Goal: Book appointment/travel/reservation

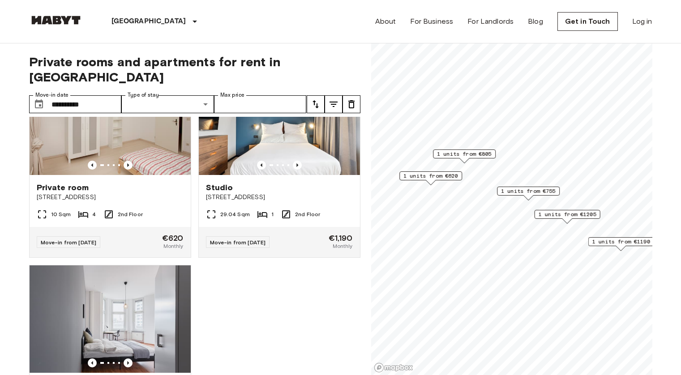
scroll to position [184, 0]
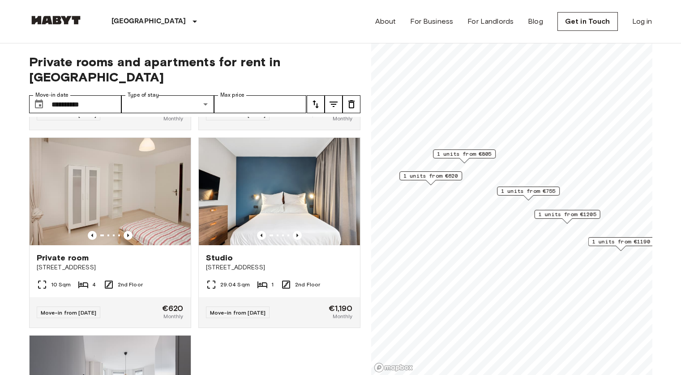
click at [248, 231] on div at bounding box center [279, 235] width 161 height 9
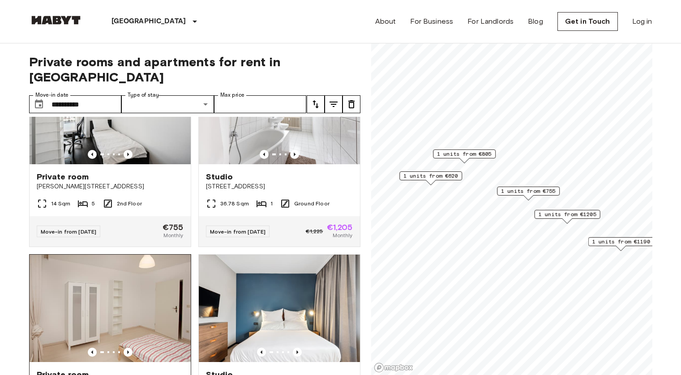
scroll to position [69, 0]
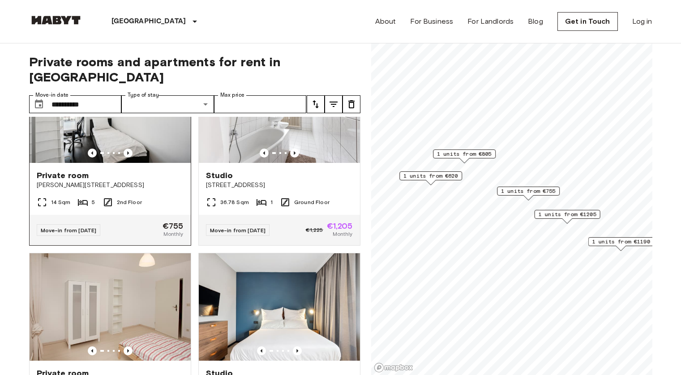
click at [128, 144] on img at bounding box center [110, 108] width 161 height 107
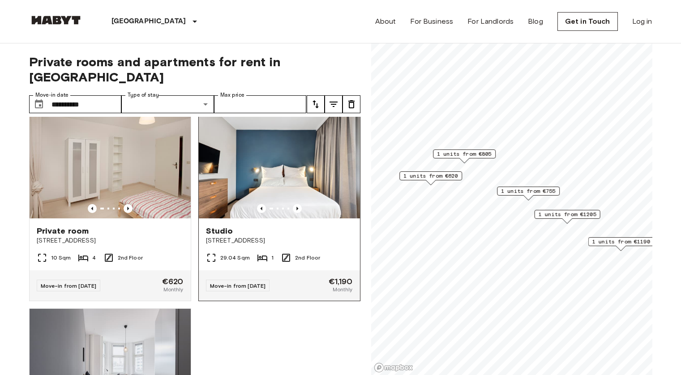
scroll to position [245, 0]
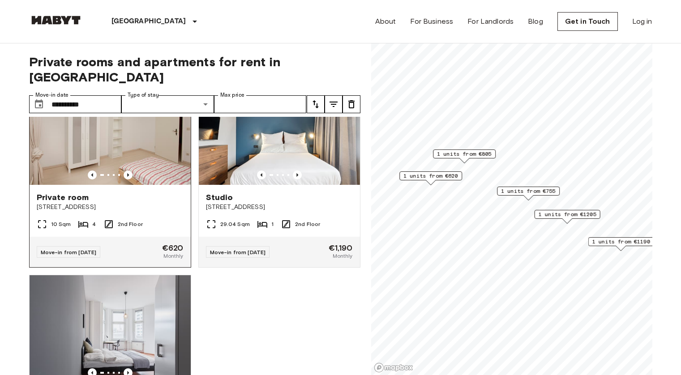
click at [166, 192] on div "Private room" at bounding box center [110, 197] width 147 height 11
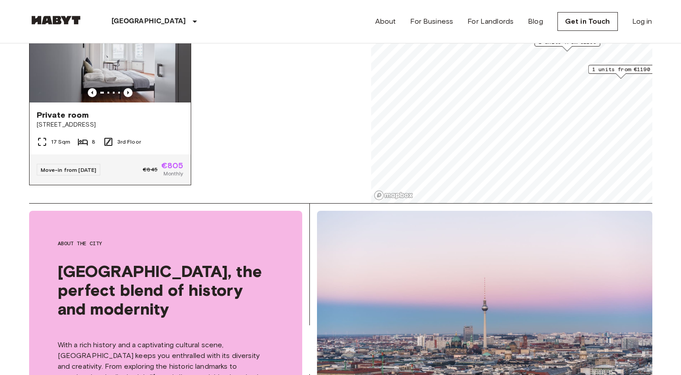
scroll to position [354, 0]
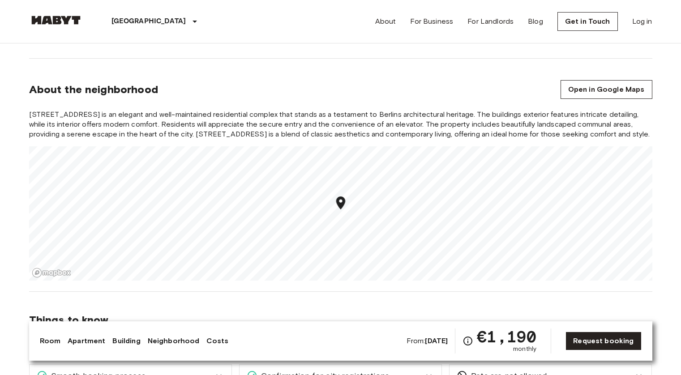
scroll to position [788, 0]
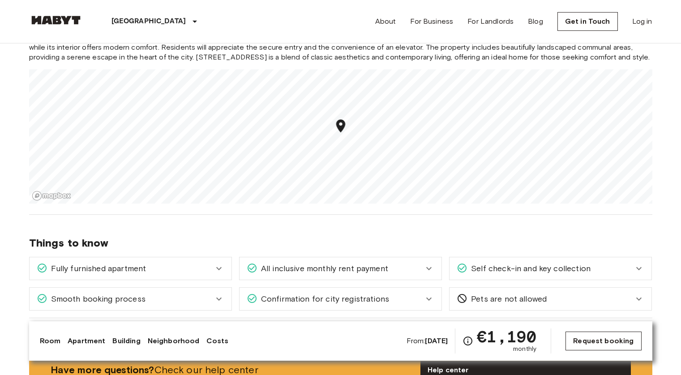
click at [589, 339] on link "Request booking" at bounding box center [603, 341] width 76 height 19
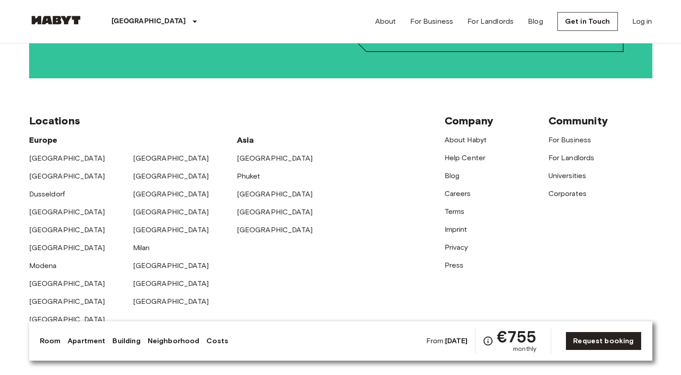
scroll to position [2155, 0]
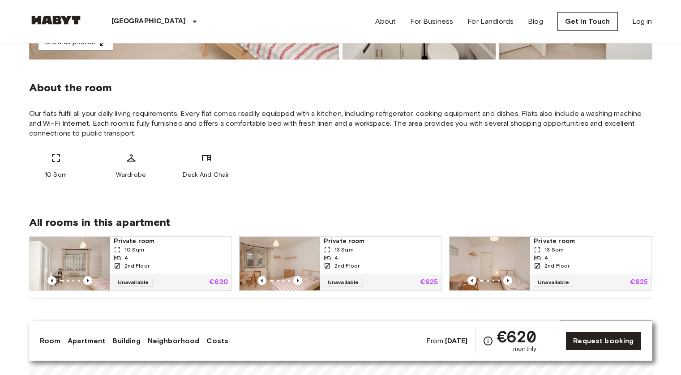
scroll to position [488, 0]
